Goal: Information Seeking & Learning: Learn about a topic

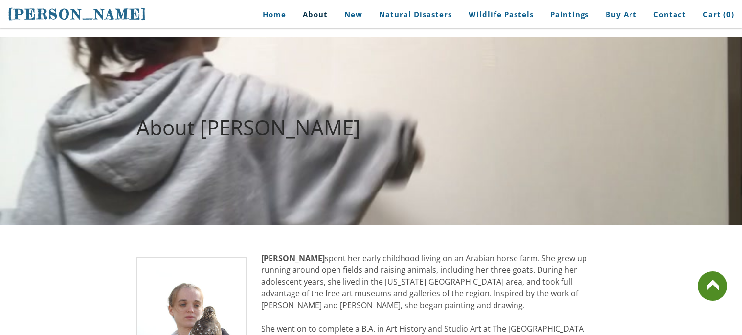
scroll to position [195, 0]
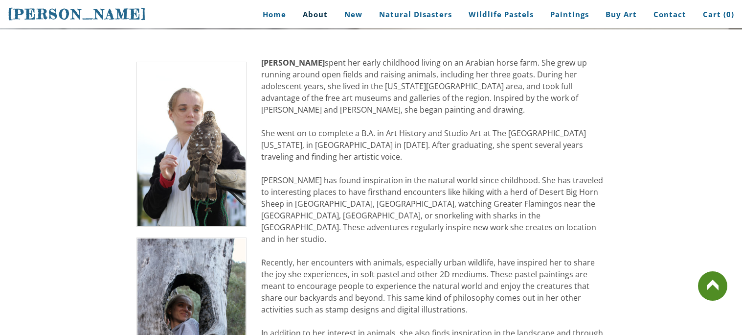
click at [160, 168] on img at bounding box center [192, 144] width 111 height 165
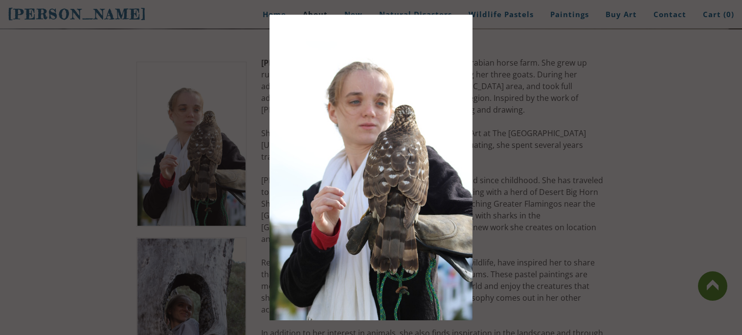
click at [593, 114] on div at bounding box center [371, 167] width 742 height 335
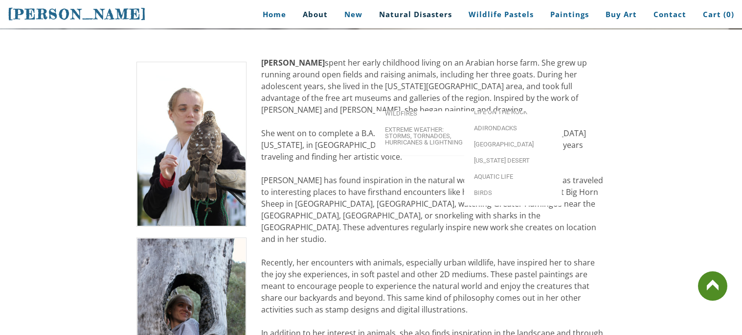
click at [445, 13] on link "Natural Disasters" at bounding box center [416, 14] width 88 height 22
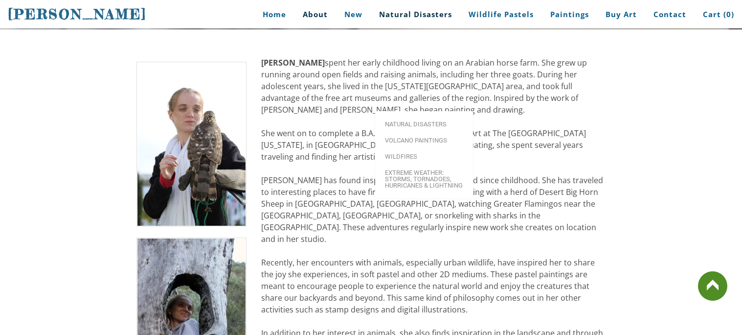
click at [445, 13] on link "Natural Disasters" at bounding box center [416, 14] width 88 height 22
click at [443, 116] on link "Natural Disasters" at bounding box center [424, 124] width 98 height 16
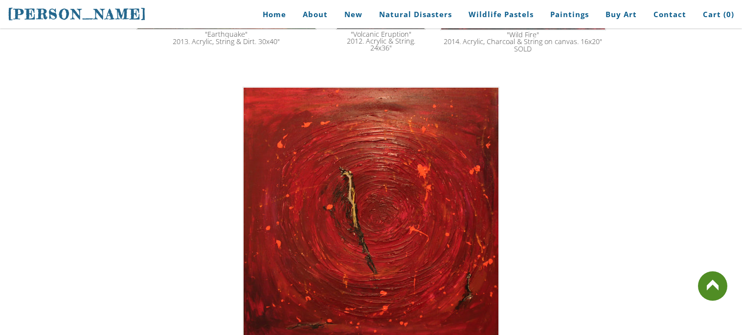
scroll to position [1623, 0]
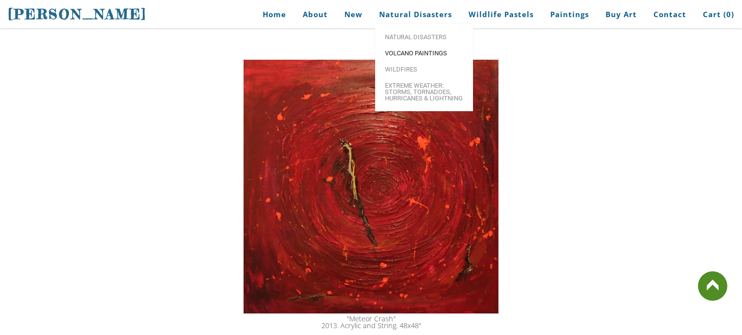
click at [425, 51] on span "Volcano paintings" at bounding box center [424, 53] width 78 height 6
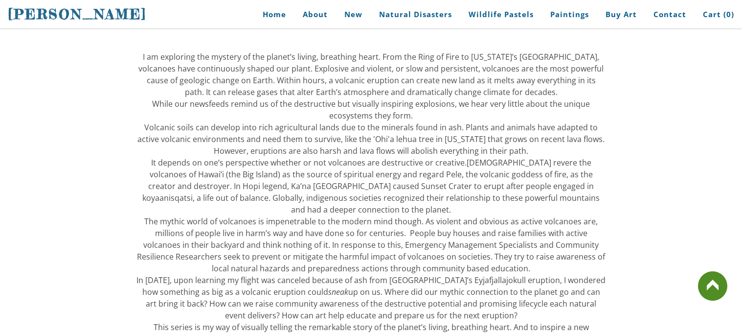
scroll to position [410, 0]
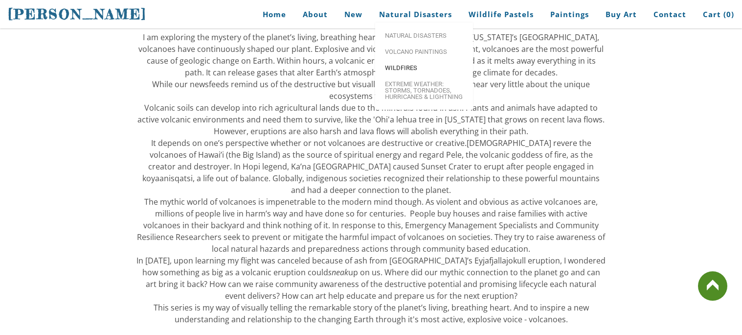
click at [412, 69] on span "Wildfires" at bounding box center [424, 68] width 78 height 6
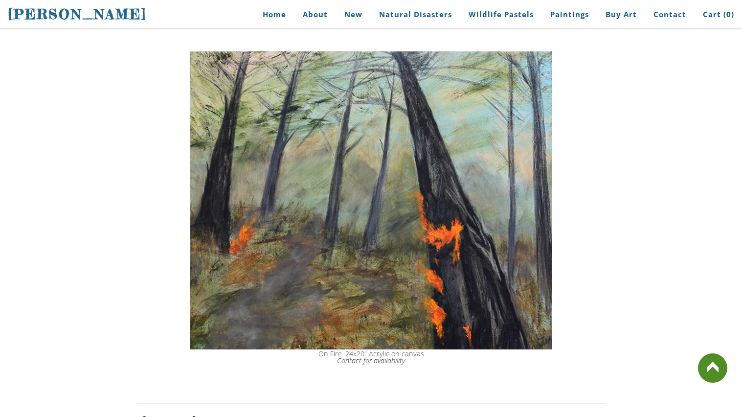
scroll to position [1604, 0]
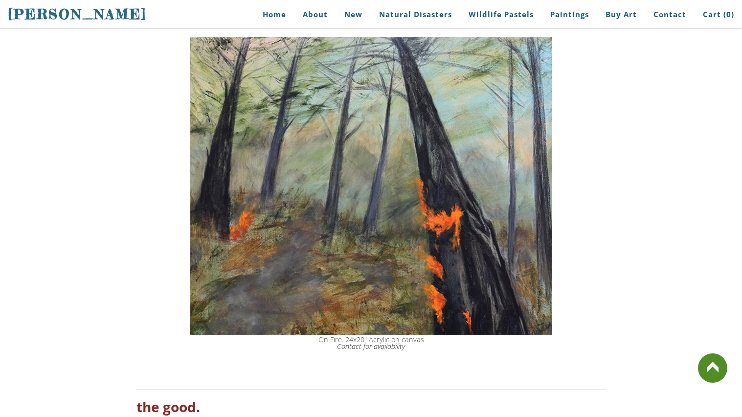
click at [271, 335] on img at bounding box center [371, 186] width 363 height 298
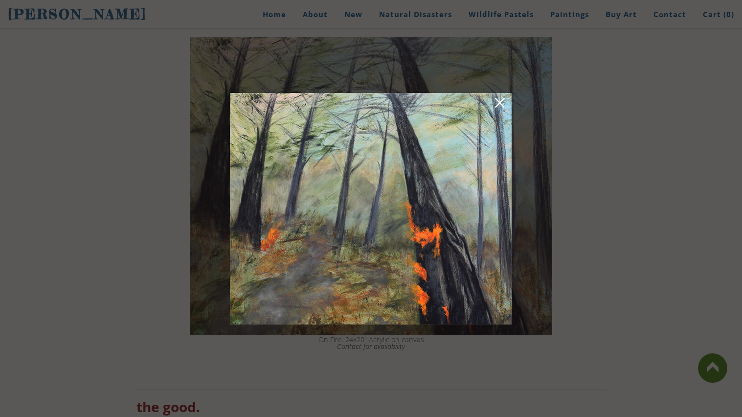
click at [590, 191] on div at bounding box center [371, 208] width 742 height 417
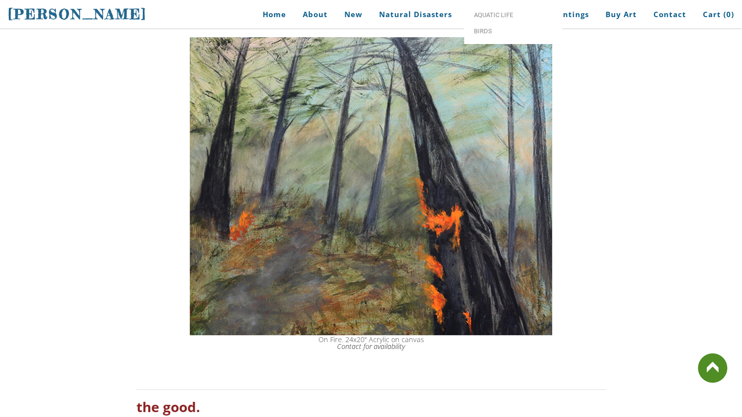
drag, startPoint x: 506, startPoint y: 176, endPoint x: 511, endPoint y: 0, distance: 176.2
click at [375, 255] on img at bounding box center [371, 186] width 363 height 298
